Goal: Task Accomplishment & Management: Manage account settings

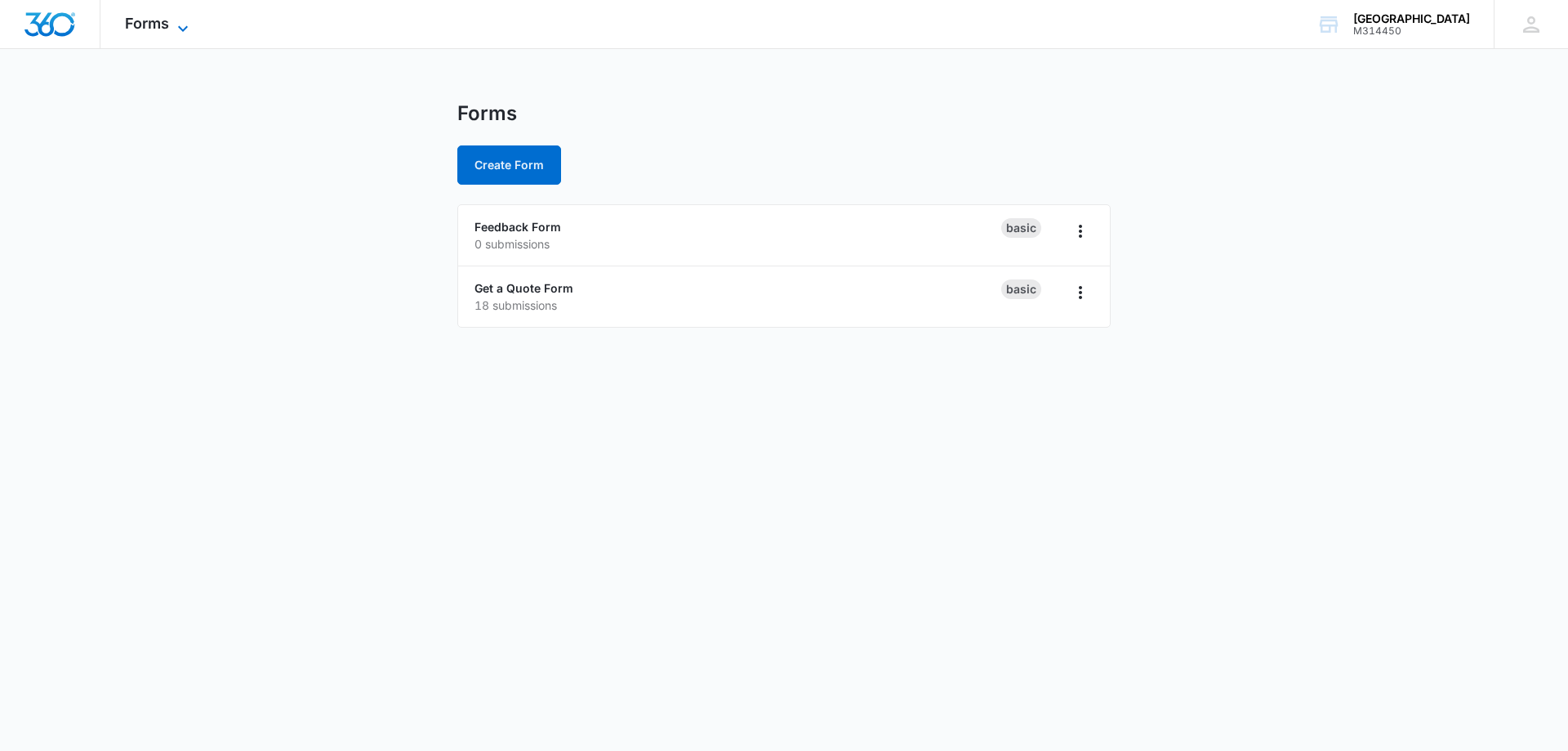
click at [181, 19] on icon at bounding box center [183, 29] width 20 height 20
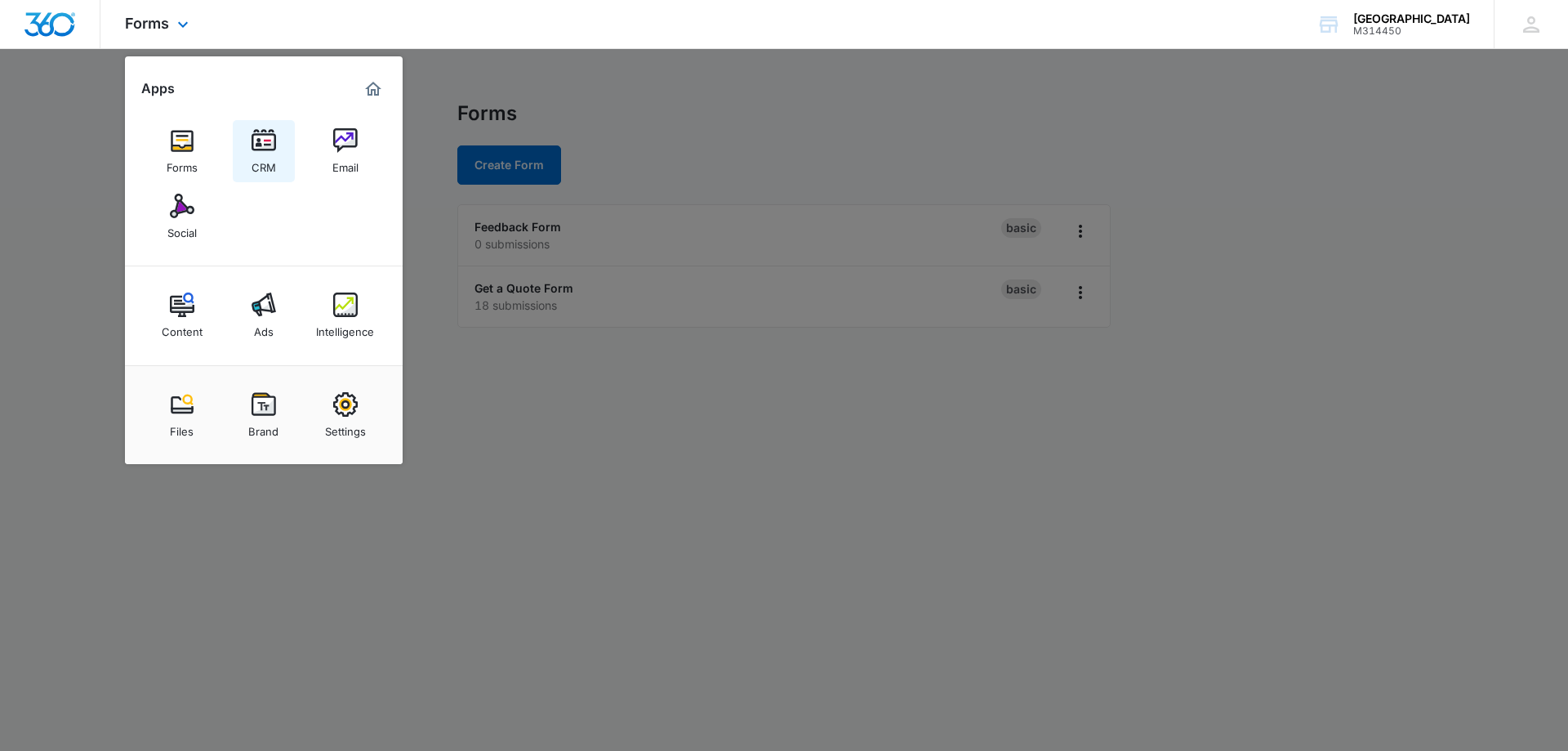
click at [258, 160] on div "CRM" at bounding box center [263, 164] width 24 height 22
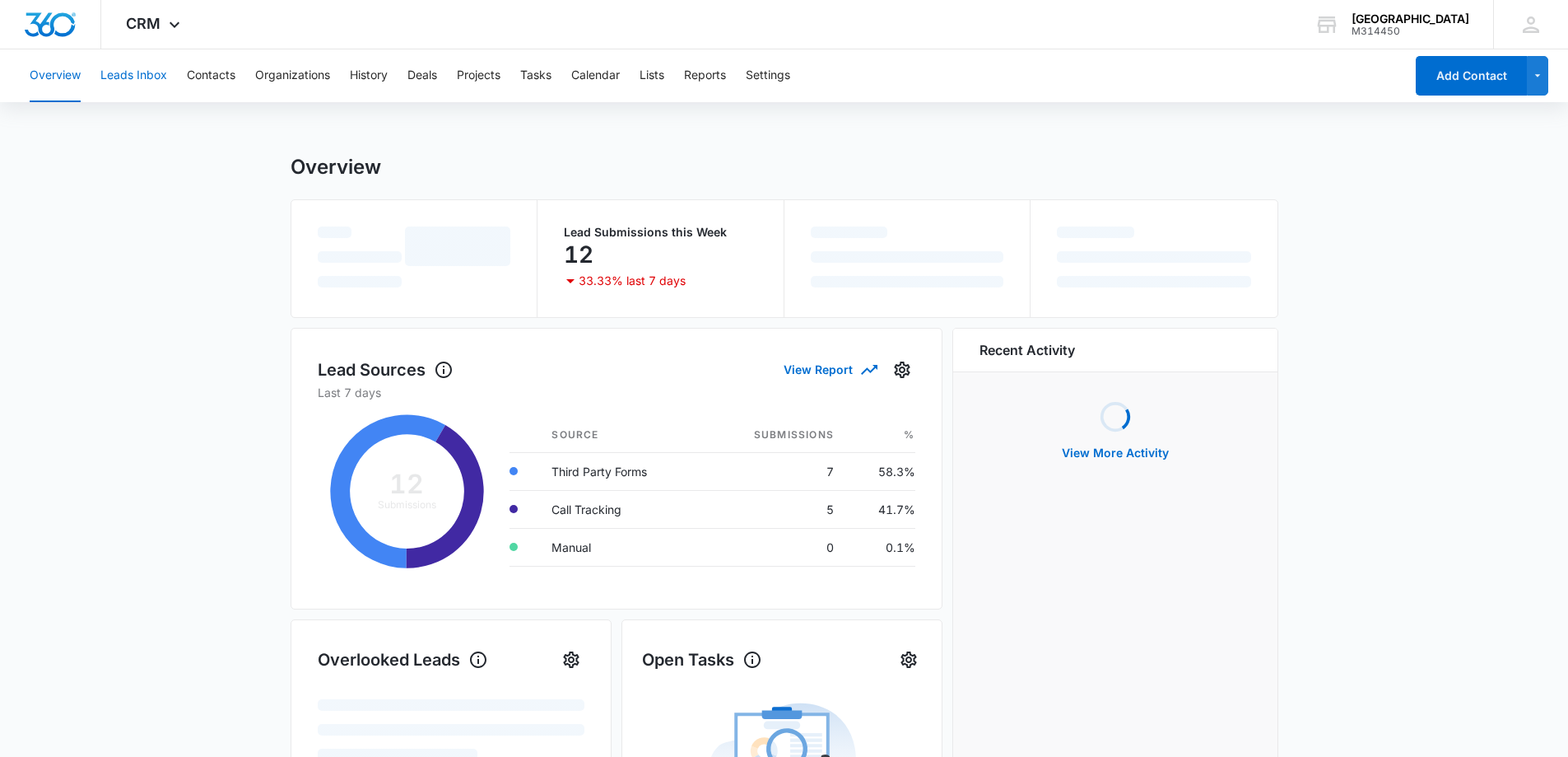
click at [153, 77] on button "Leads Inbox" at bounding box center [134, 75] width 67 height 53
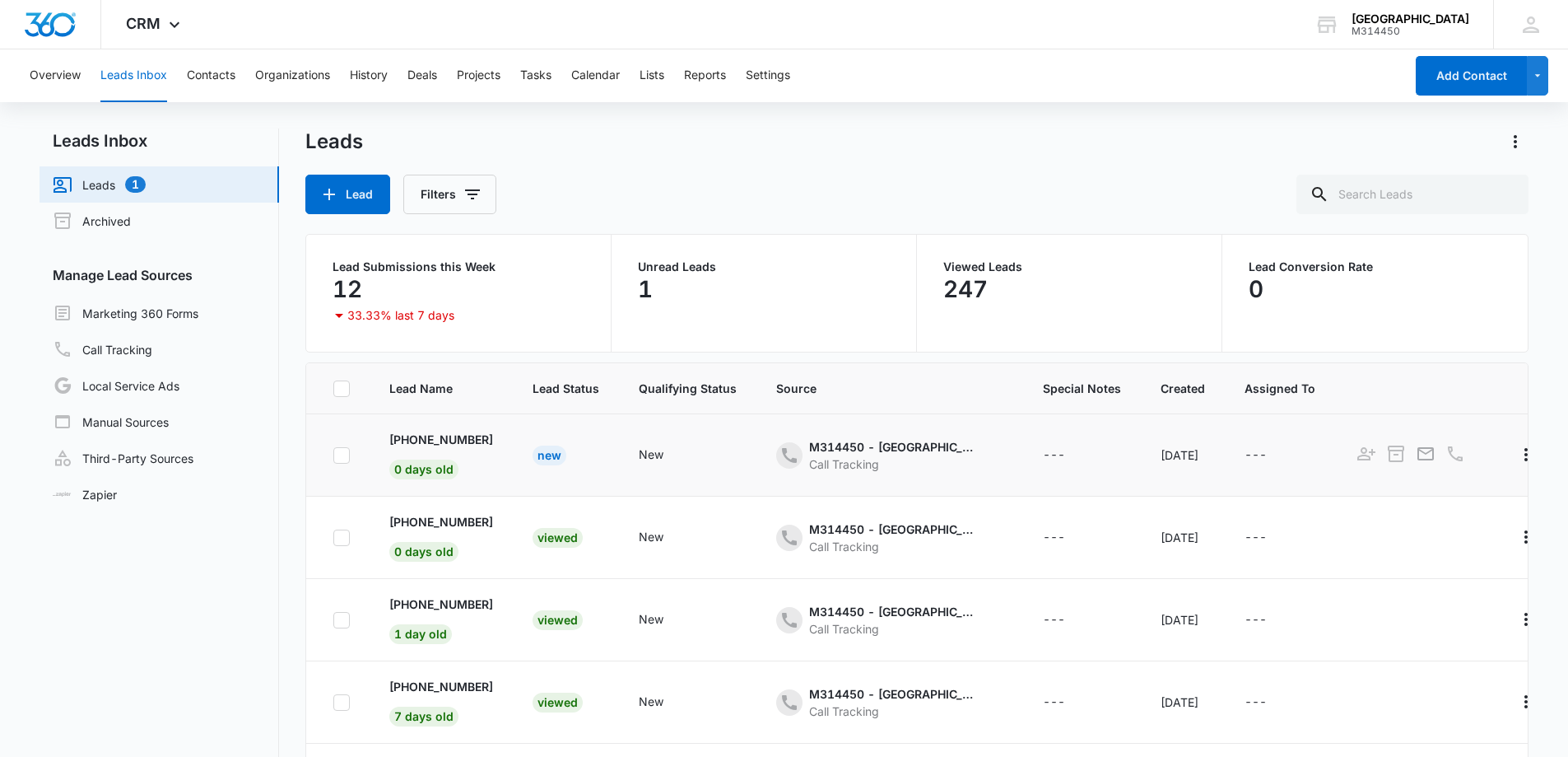
click at [566, 461] on div "New" at bounding box center [549, 455] width 34 height 20
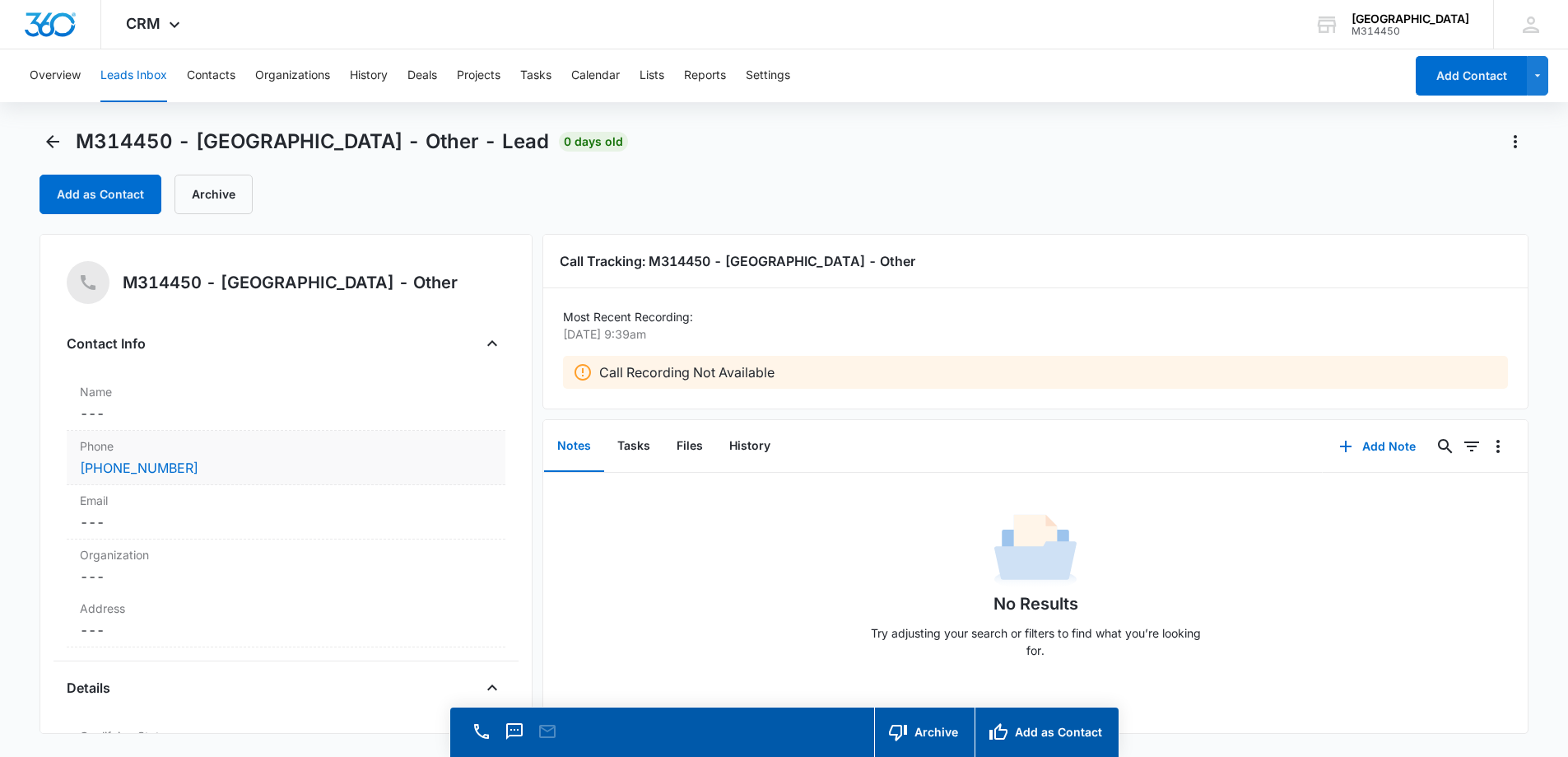
click at [245, 460] on div "[PHONE_NUMBER]" at bounding box center [286, 468] width 412 height 20
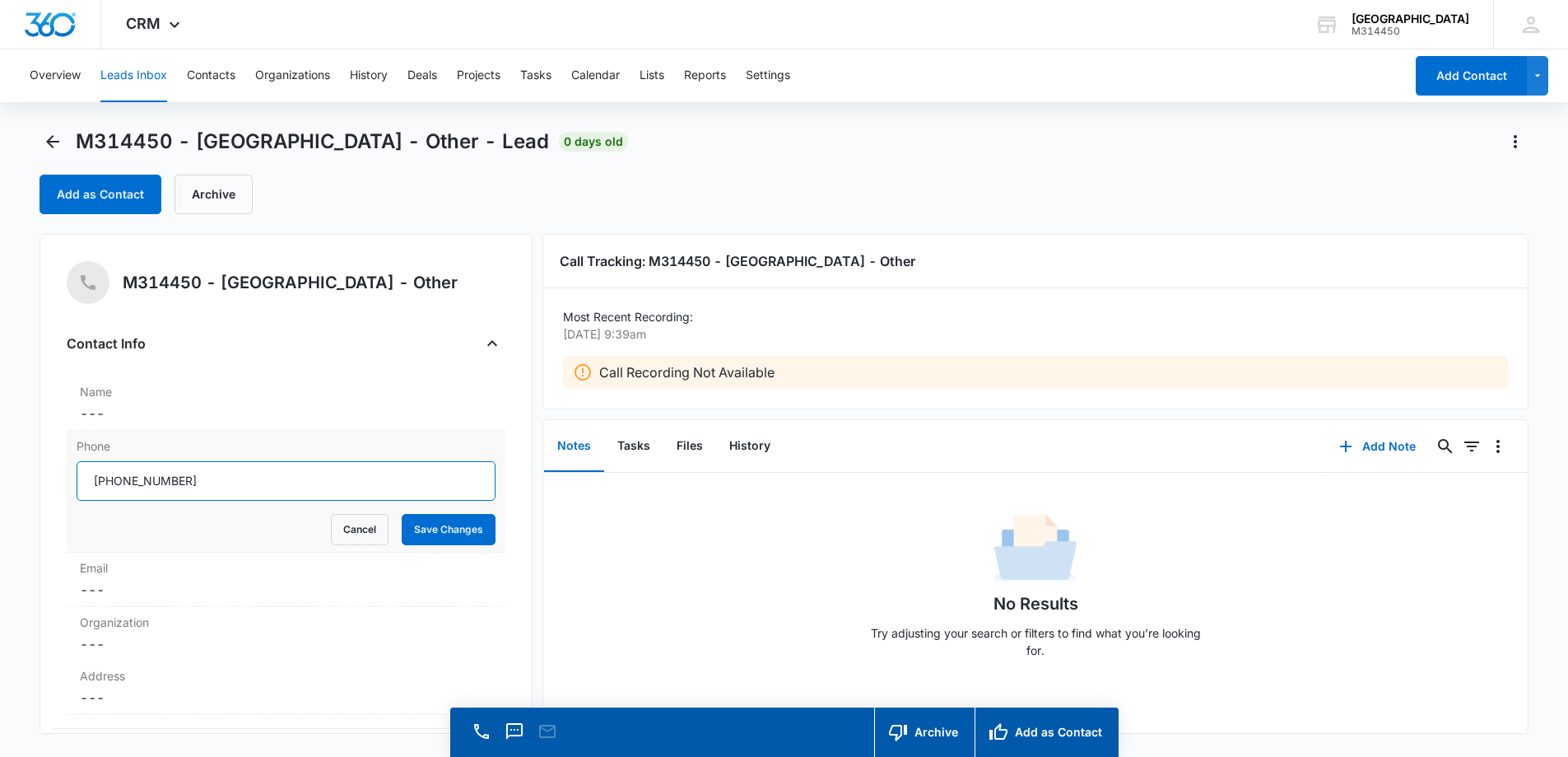
drag, startPoint x: 212, startPoint y: 484, endPoint x: 108, endPoint y: 480, distance: 104.1
click at [108, 480] on input "Phone" at bounding box center [286, 481] width 419 height 40
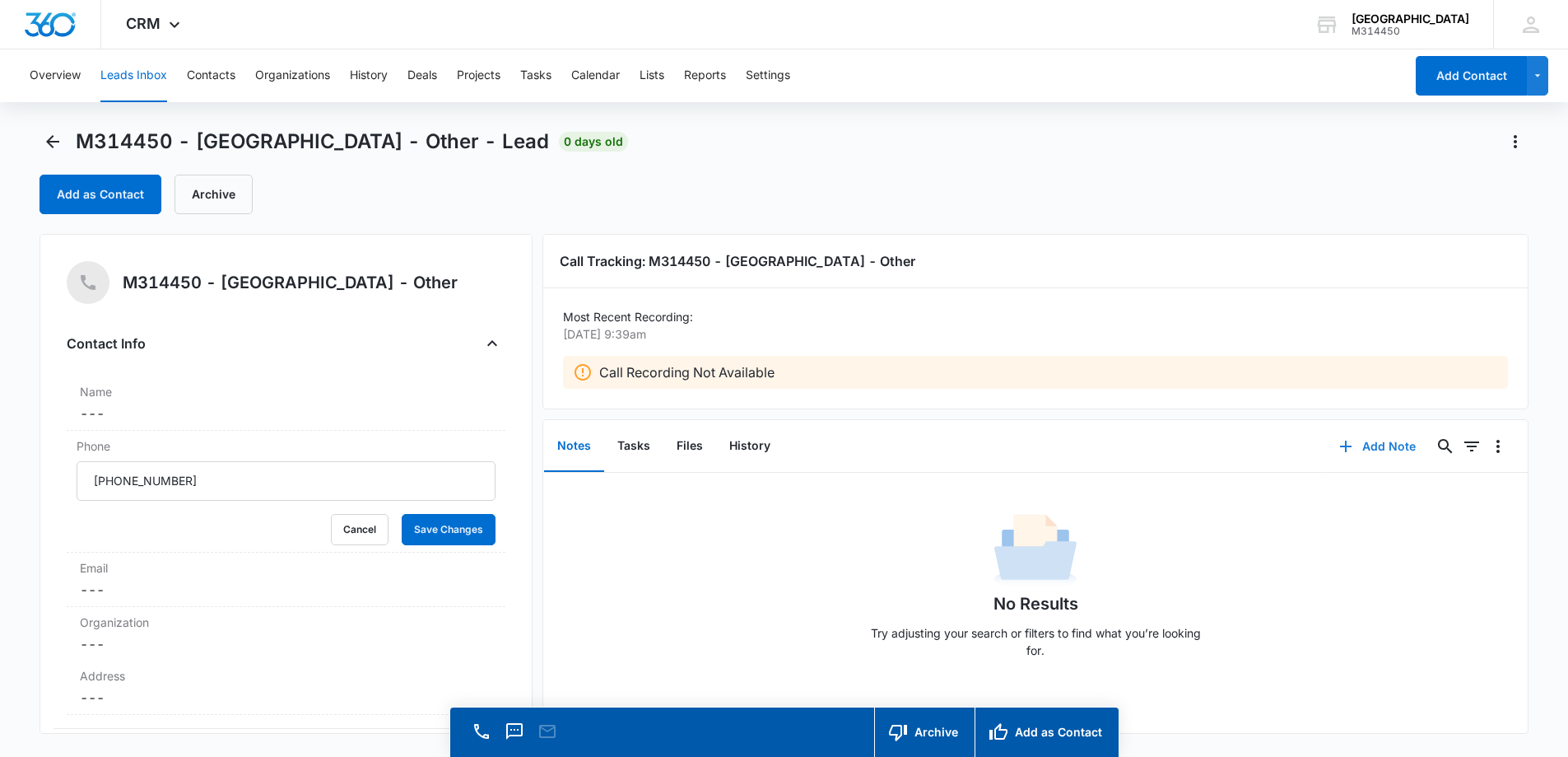
click at [1367, 448] on button "Add Note" at bounding box center [1377, 446] width 110 height 40
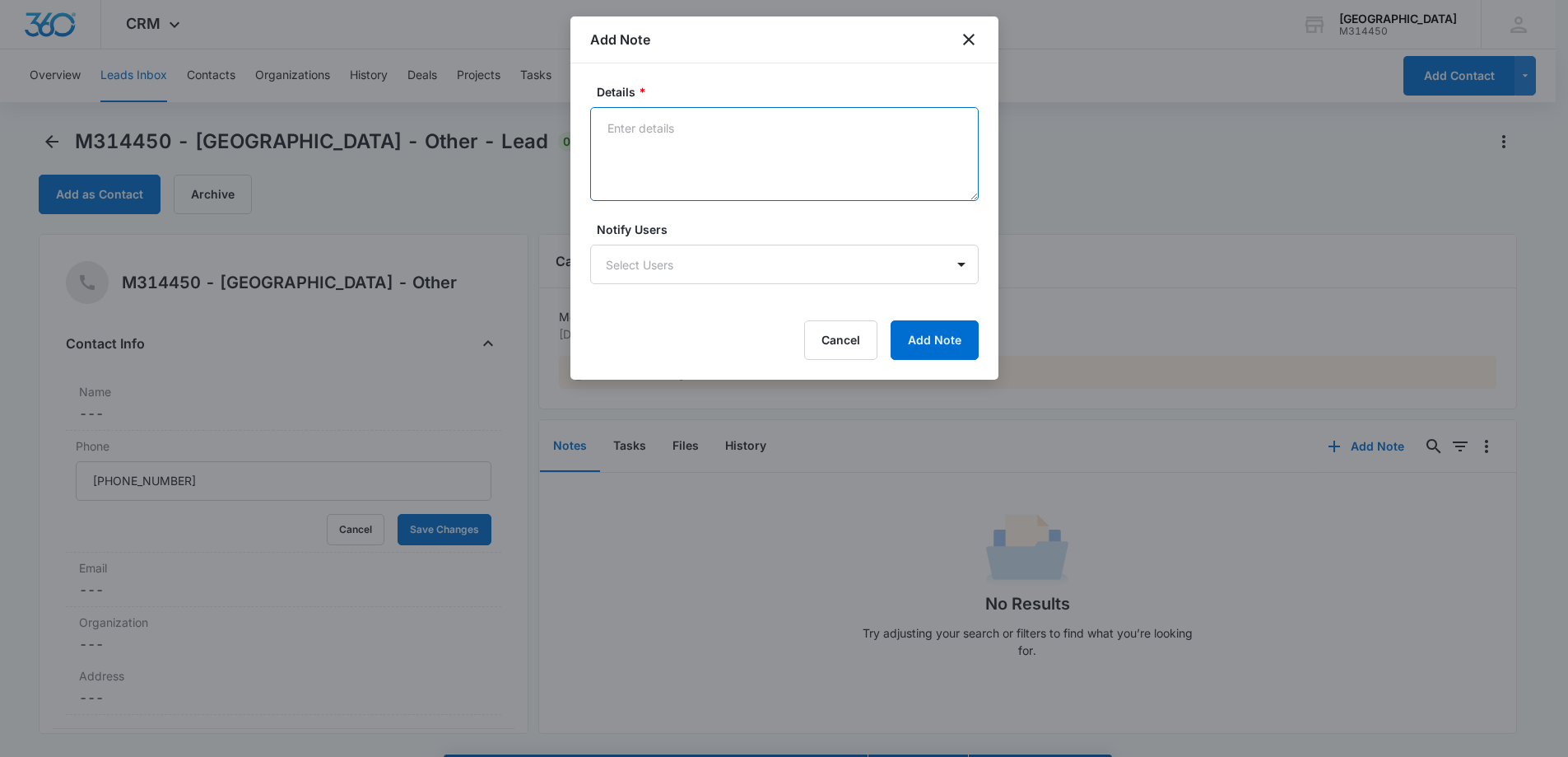
click at [677, 151] on textarea "Details *" at bounding box center [784, 154] width 389 height 94
type textarea "A"
type textarea "Thought we were a pediatric dentist"
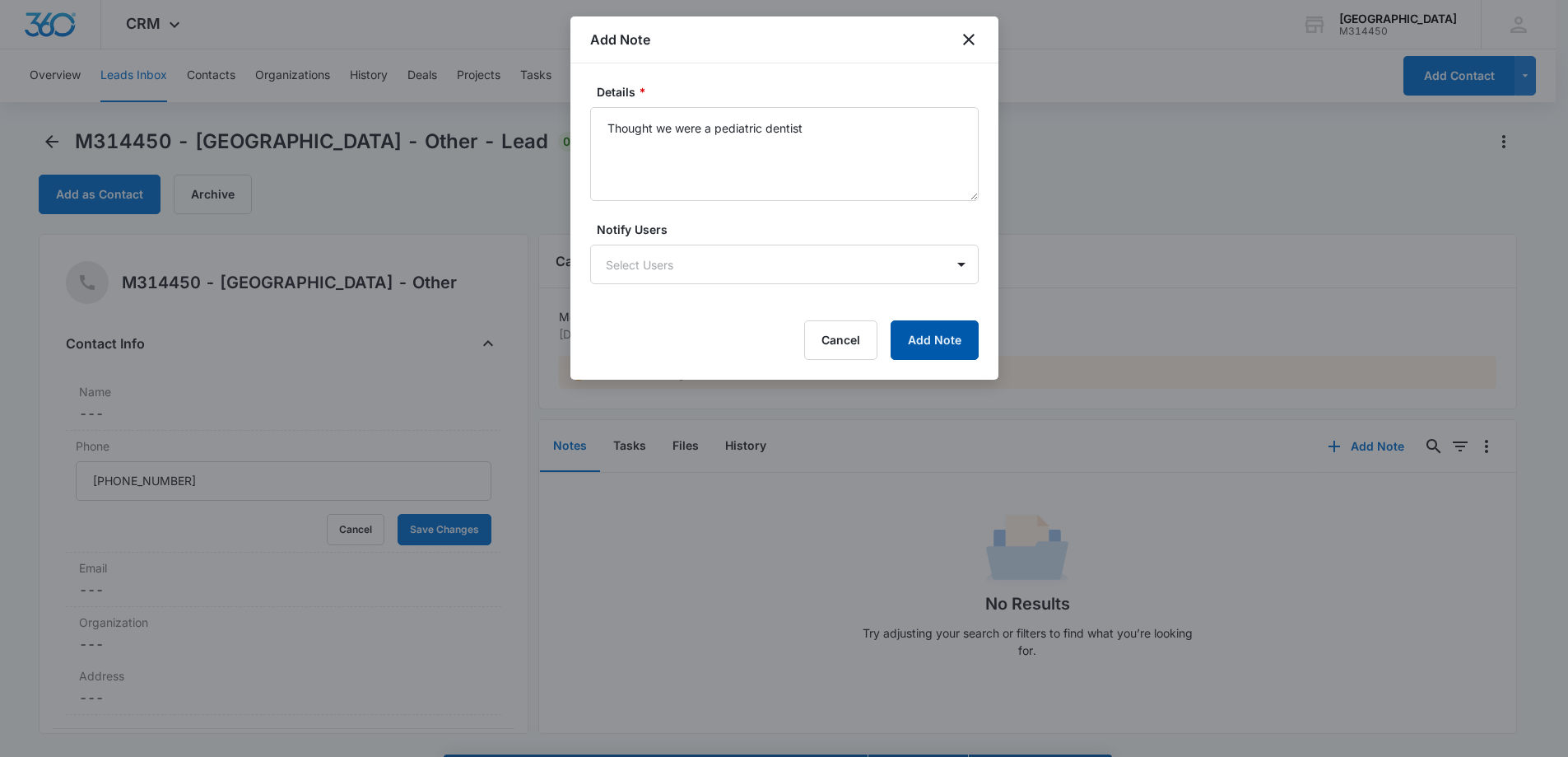
click at [972, 347] on button "Add Note" at bounding box center [934, 340] width 88 height 40
